Goal: Navigation & Orientation: Understand site structure

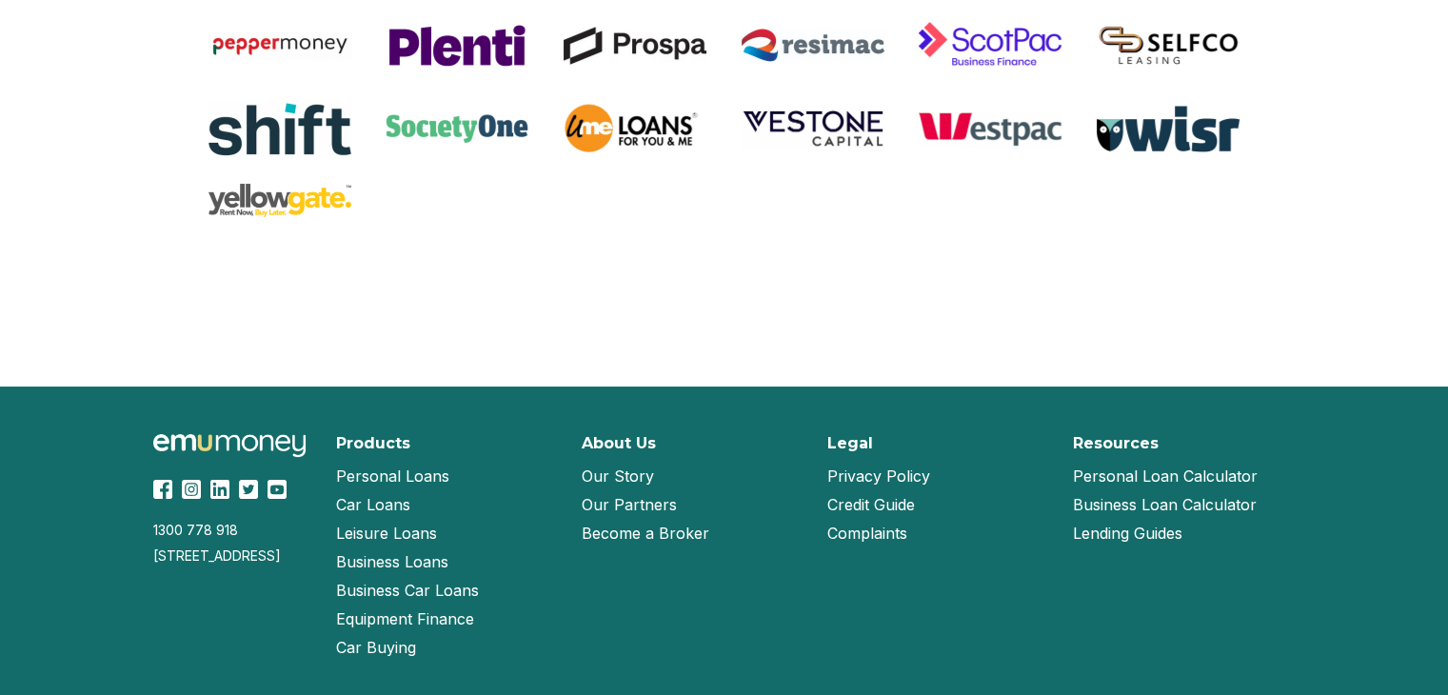
scroll to position [4094, 0]
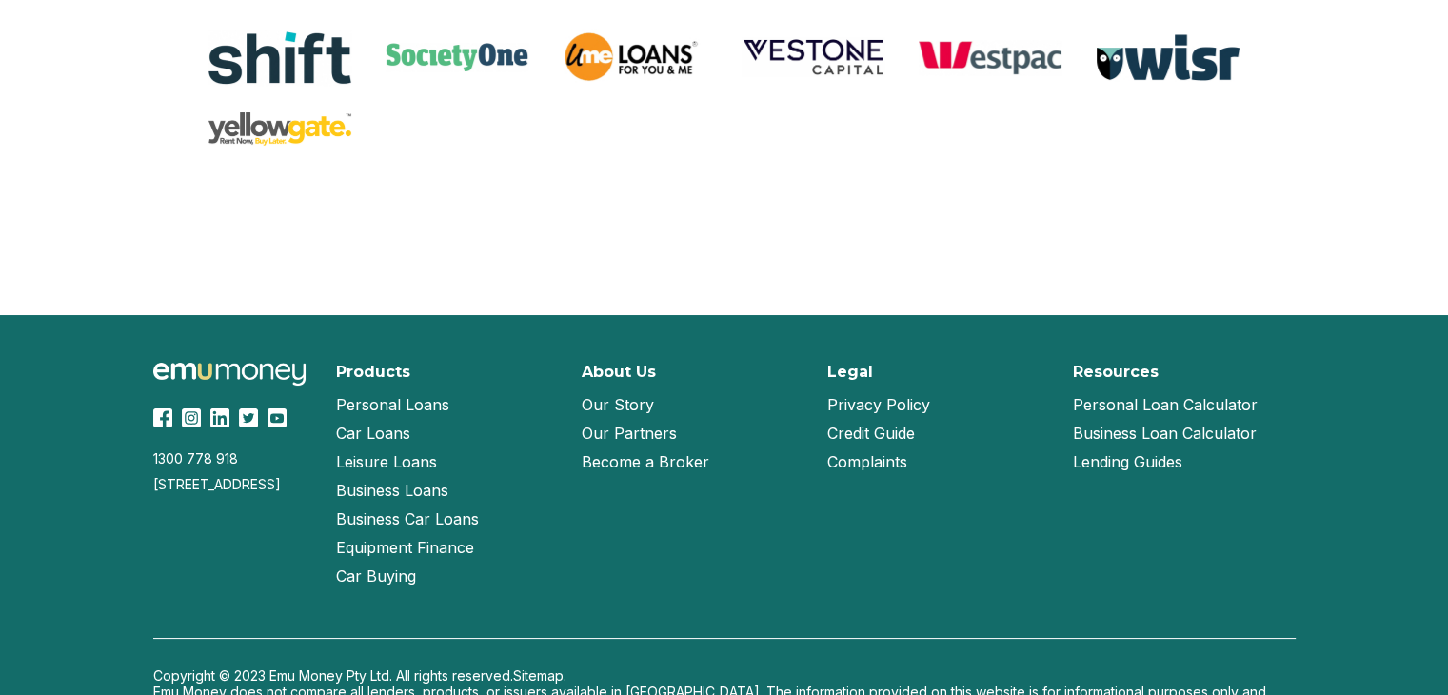
click at [655, 428] on link "Our Partners" at bounding box center [629, 433] width 95 height 29
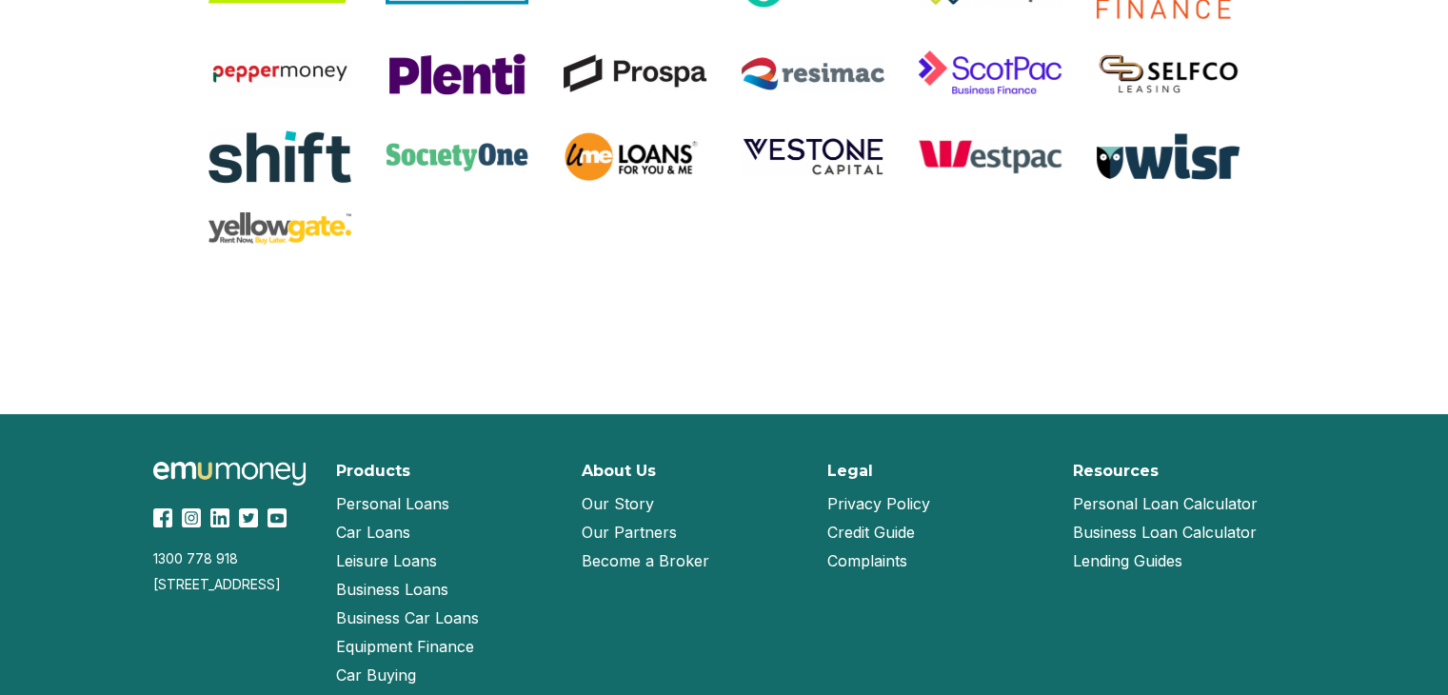
scroll to position [1906, 0]
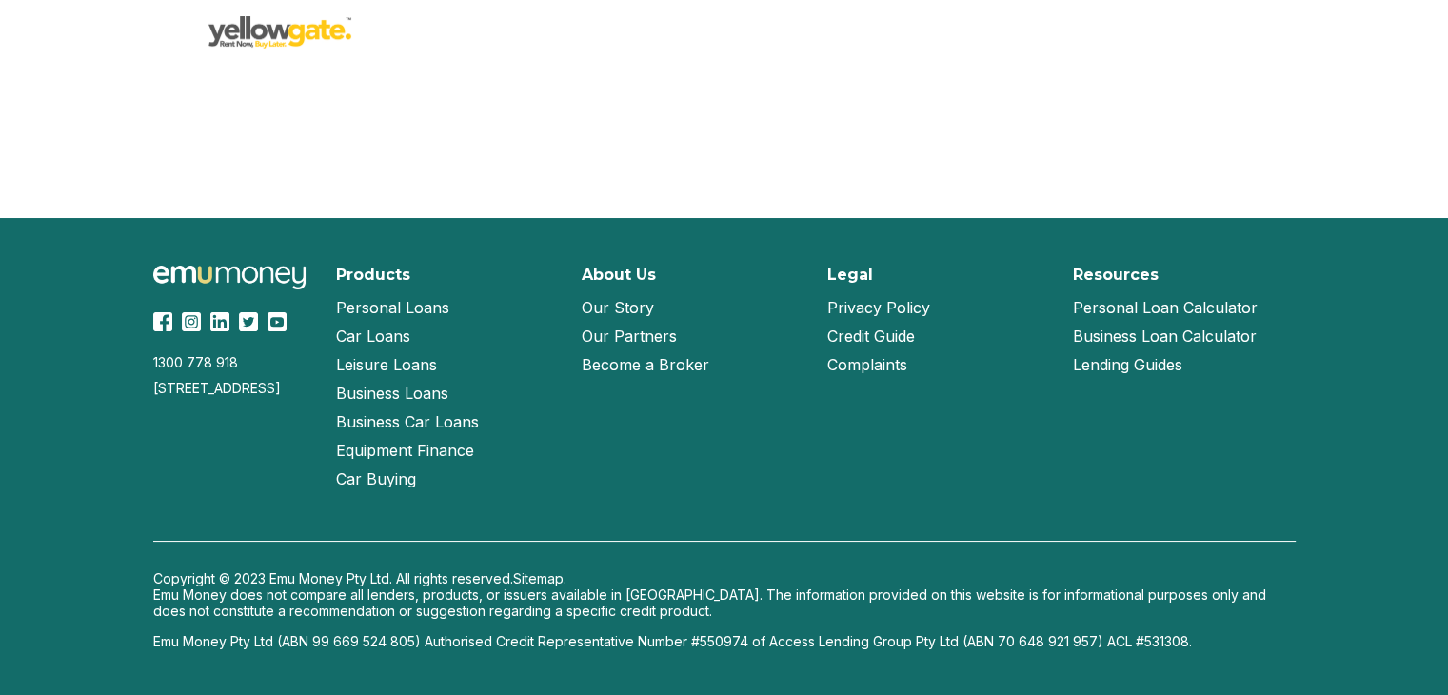
click at [658, 361] on link "Become a Broker" at bounding box center [646, 364] width 128 height 29
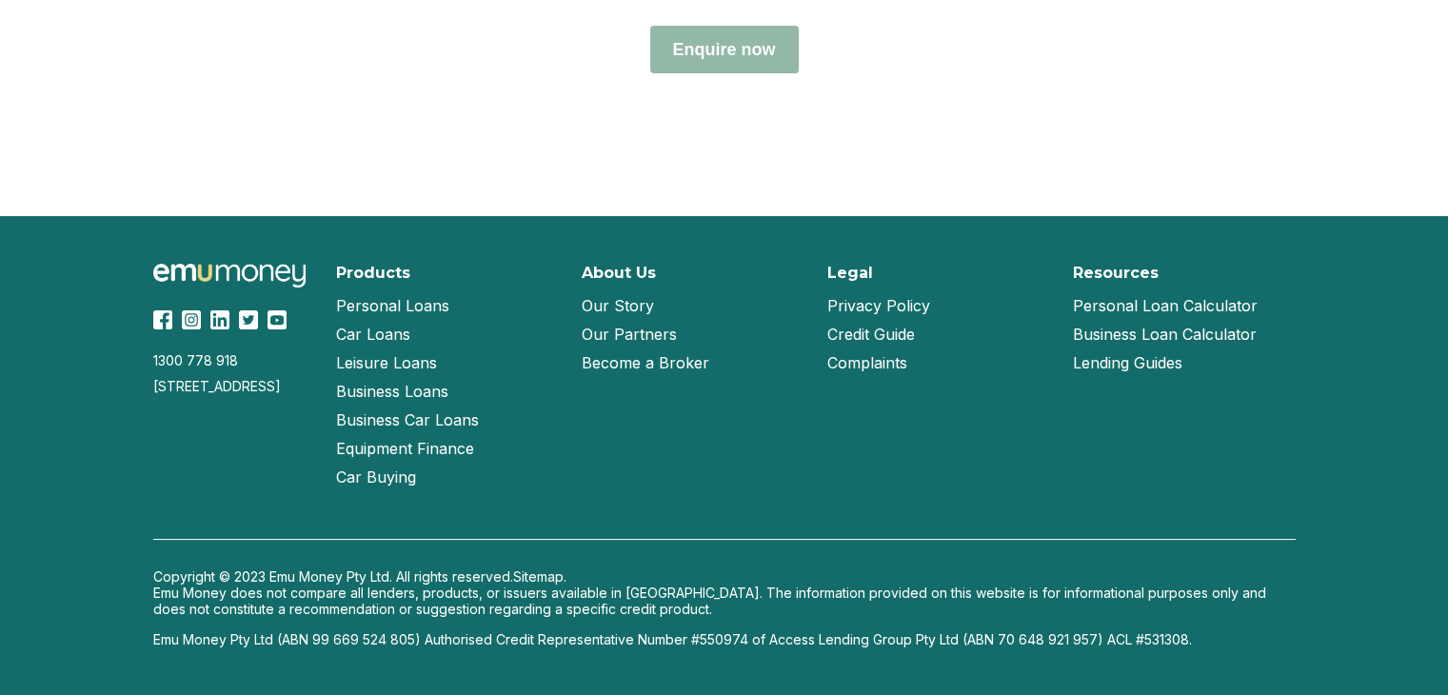
scroll to position [8496, 0]
click at [625, 305] on link "Our Story" at bounding box center [618, 305] width 72 height 29
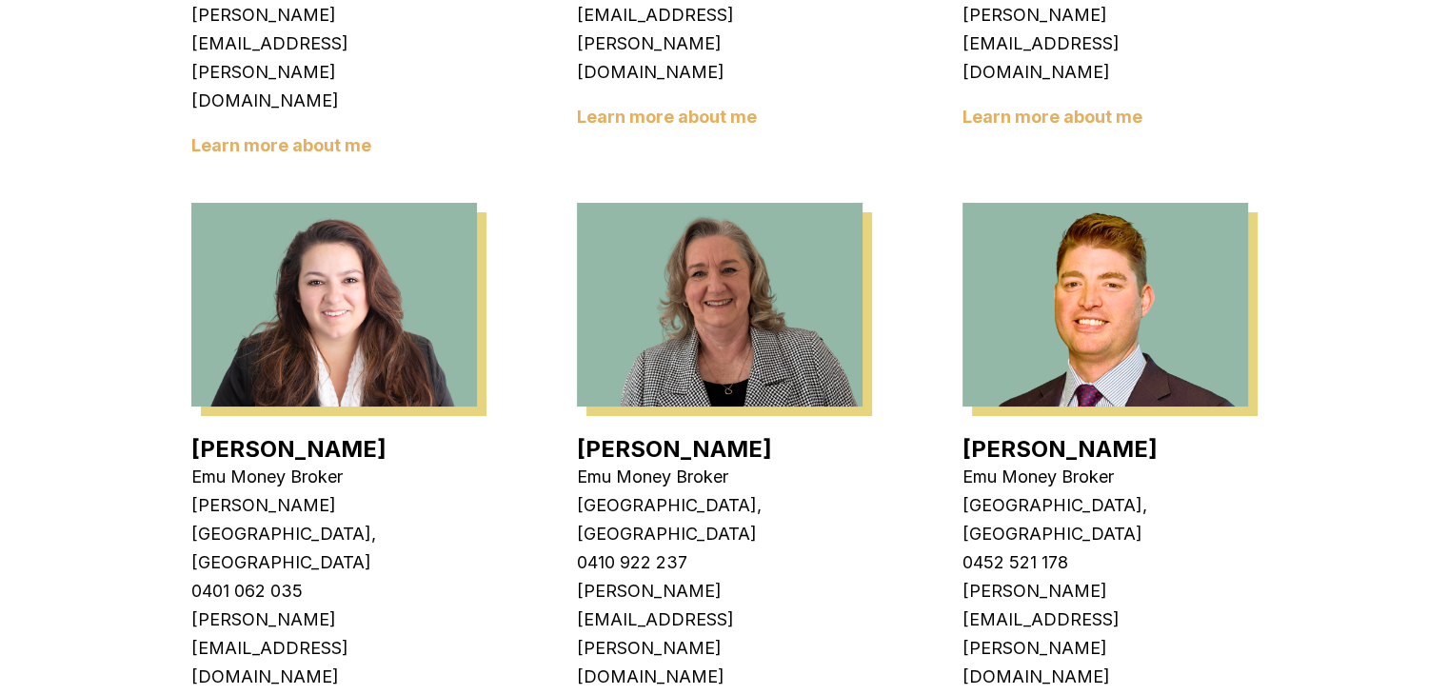
scroll to position [2856, 0]
